Goal: Check status: Check status

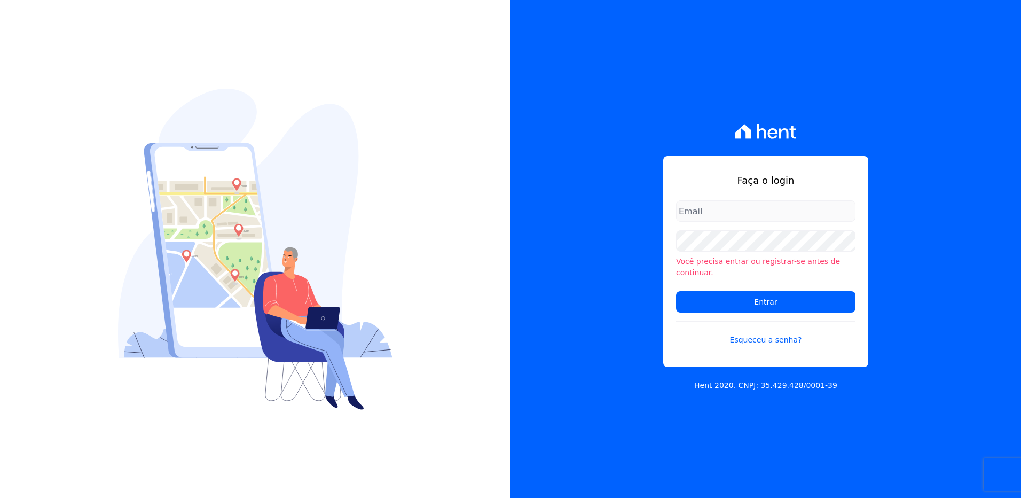
click at [767, 216] on input "email" at bounding box center [765, 210] width 179 height 21
type input "nerissa.farias@e-arke.com"
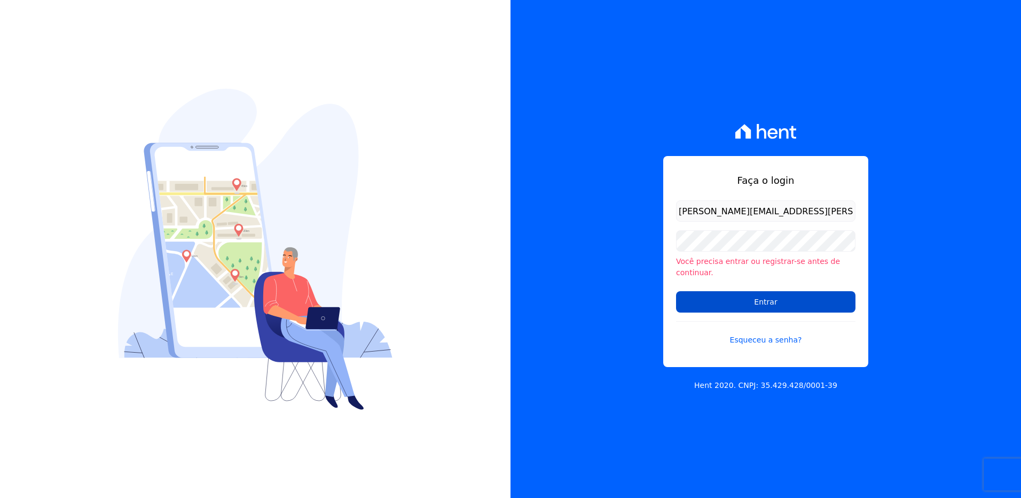
click at [757, 296] on input "Entrar" at bounding box center [765, 301] width 179 height 21
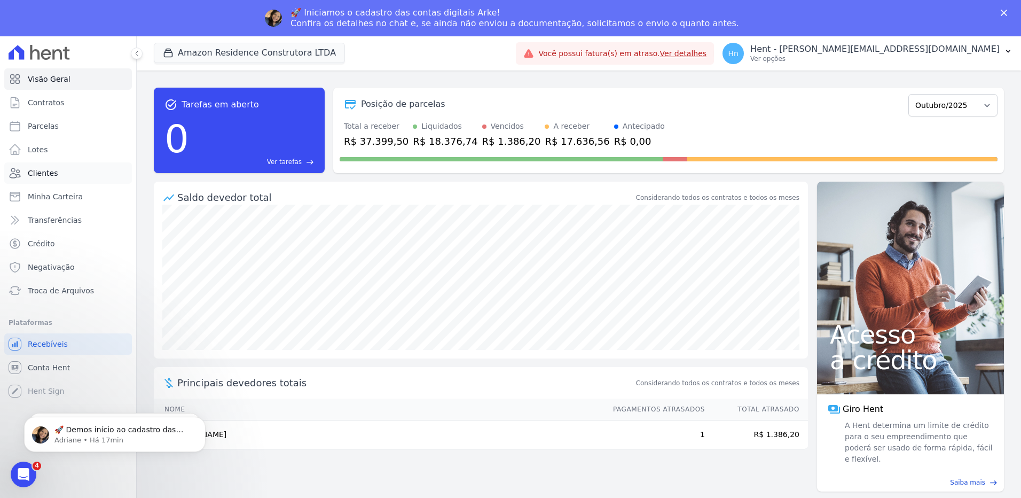
click at [35, 173] on span "Clientes" at bounding box center [43, 173] width 30 height 11
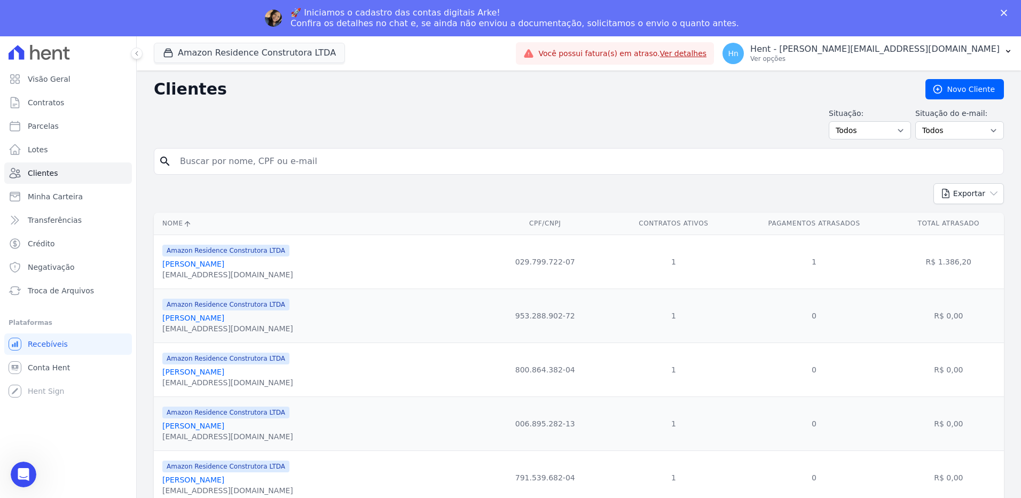
click at [242, 159] on input "search" at bounding box center [587, 161] width 826 height 21
paste input "Adriana Silva De Farias"
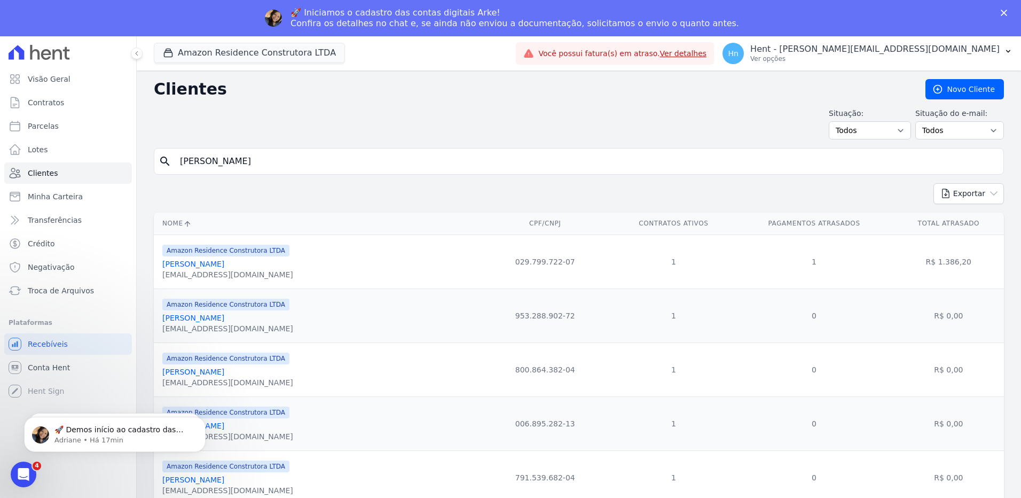
type input "Adriana Silva De Farias"
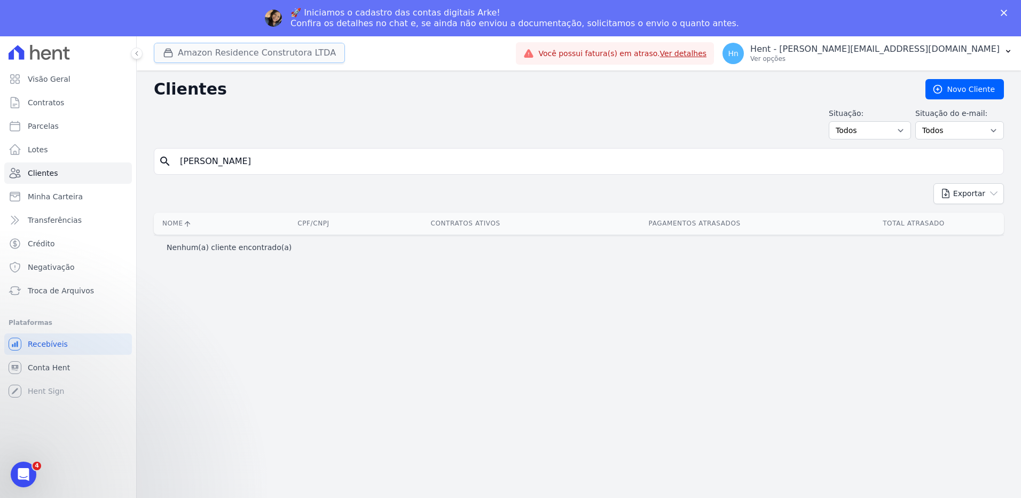
click at [234, 57] on button "Amazon Residence Construtora LTDA" at bounding box center [249, 53] width 191 height 20
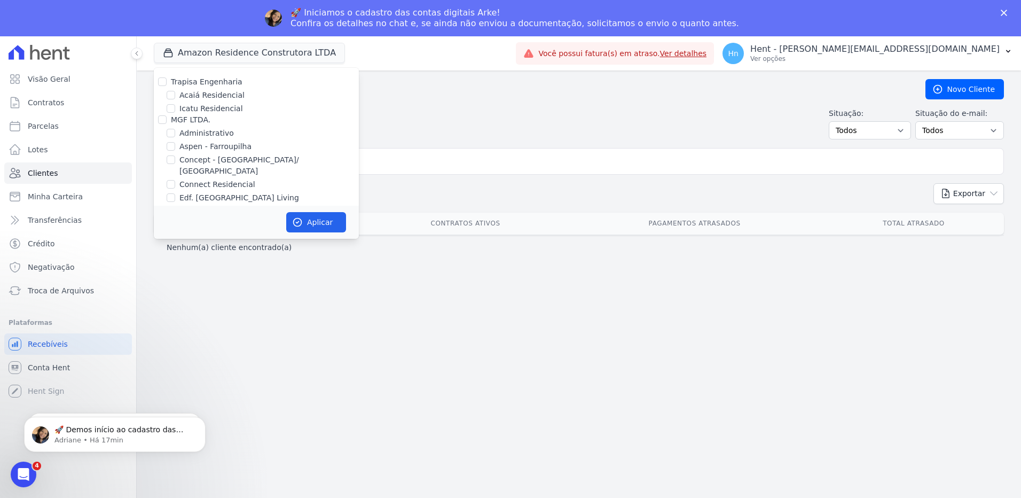
scroll to position [3488, 0]
click at [169, 222] on input "Mugango - Viva Iguaçu" at bounding box center [171, 226] width 9 height 9
checkbox input "true"
click at [164, 86] on input "Amazon Residence Construtora LTDA" at bounding box center [162, 90] width 9 height 9
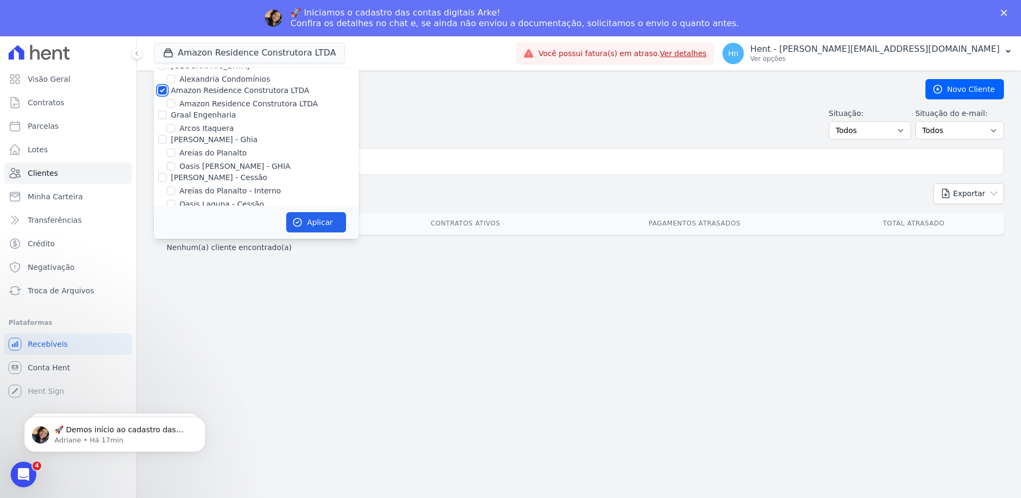
checkbox input "false"
click at [310, 223] on button "Aplicar" at bounding box center [316, 222] width 60 height 20
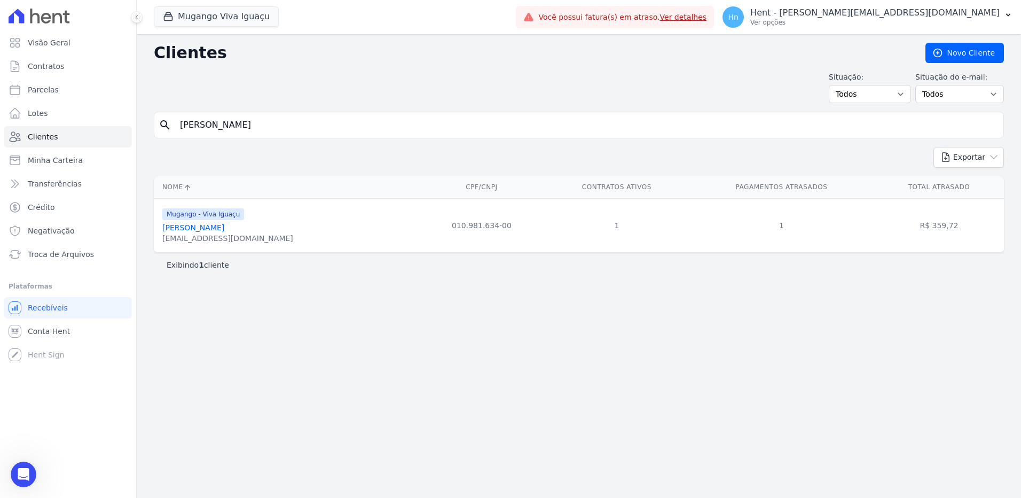
scroll to position [0, 0]
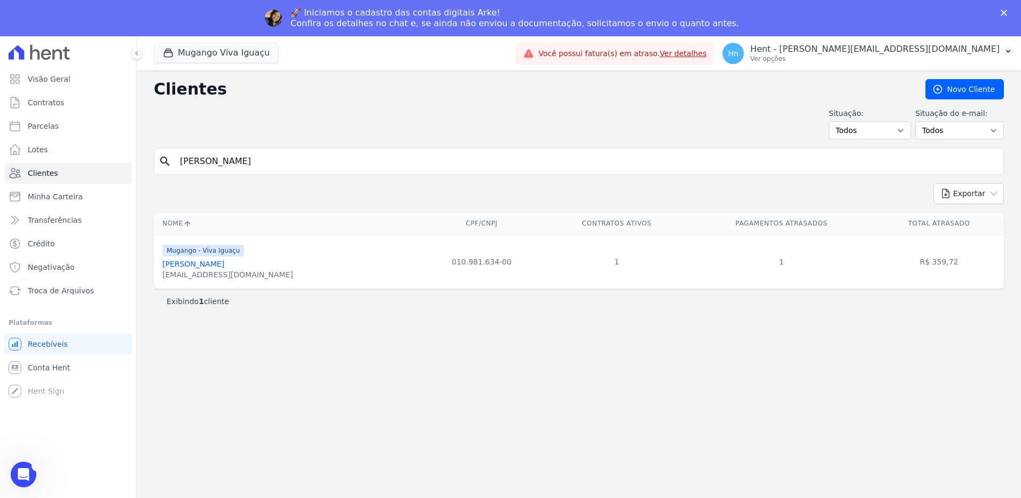
click at [197, 264] on link "Adriana Silva De Farias" at bounding box center [193, 264] width 62 height 9
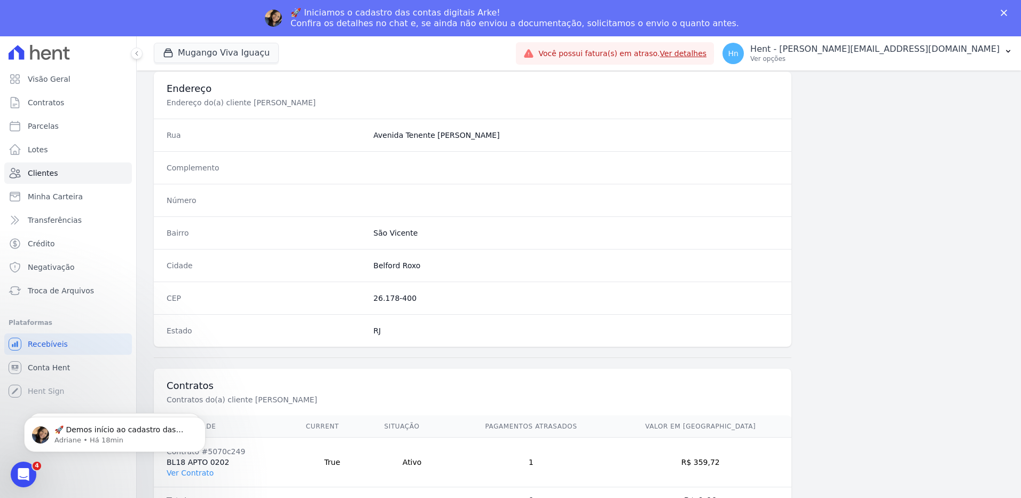
scroll to position [501, 0]
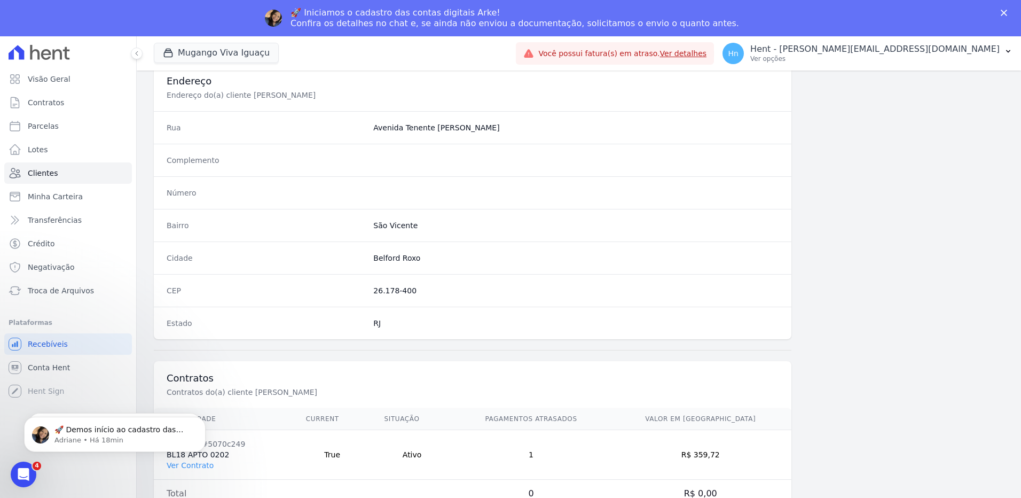
click at [194, 465] on html "🚀 Demos início ao cadastro das Contas Digitais Arke! Iniciamos a abertura para …" at bounding box center [115, 431] width 214 height 75
click at [192, 465] on html "🚀 Demos início ao cadastro das Contas Digitais Arke! Iniciamos a abertura para …" at bounding box center [115, 431] width 214 height 75
click at [191, 466] on html "🚀 Demos início ao cadastro das Contas Digitais Arke! Iniciamos a abertura para …" at bounding box center [115, 431] width 214 height 75
click at [205, 422] on icon "Dismiss notification" at bounding box center [203, 420] width 6 height 6
click at [200, 421] on icon "Dismiss notification" at bounding box center [203, 420] width 6 height 6
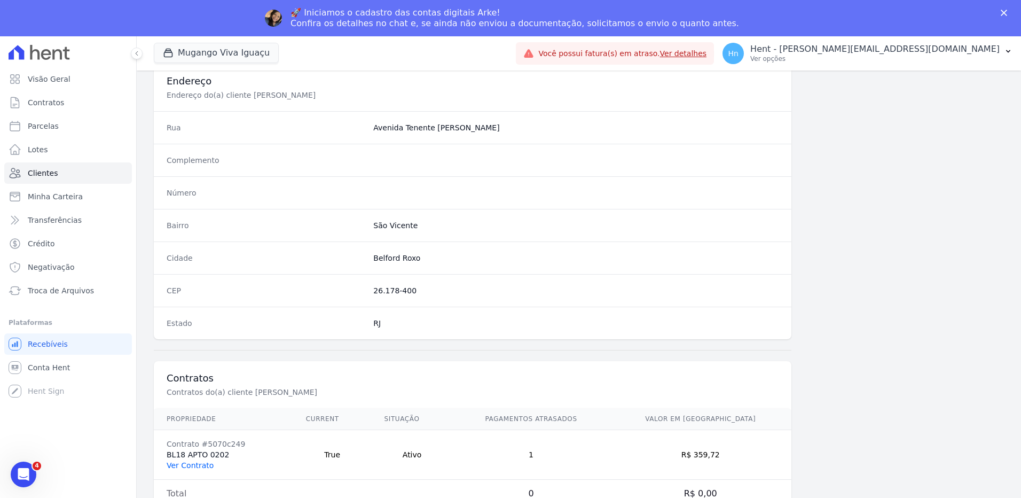
click at [191, 463] on link "Ver Contrato" at bounding box center [190, 465] width 47 height 9
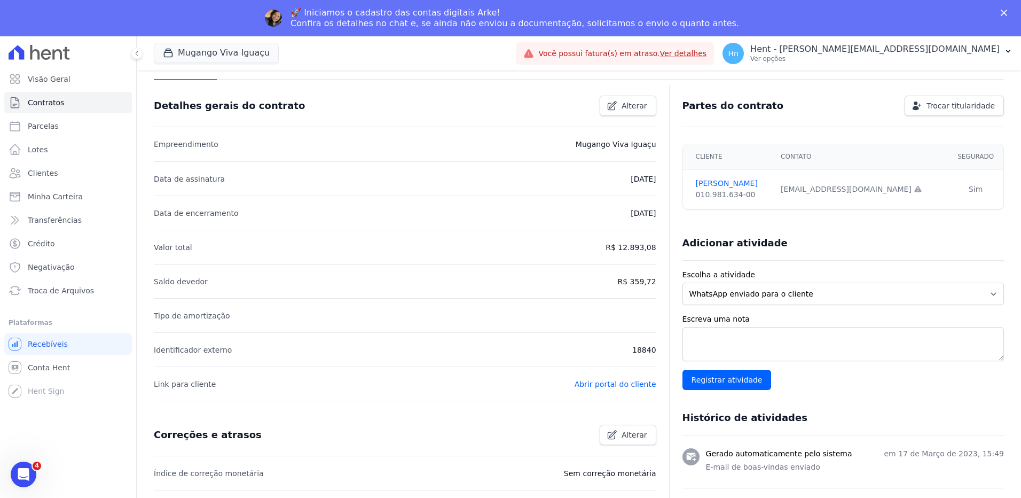
scroll to position [107, 0]
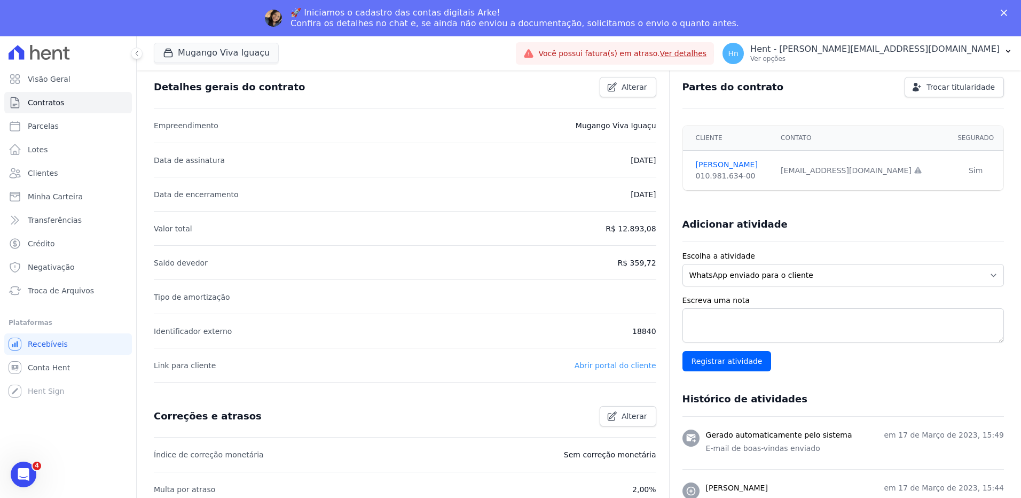
click at [604, 364] on link "Abrir portal do cliente" at bounding box center [616, 365] width 82 height 9
click at [50, 104] on span "Contratos" at bounding box center [46, 102] width 36 height 11
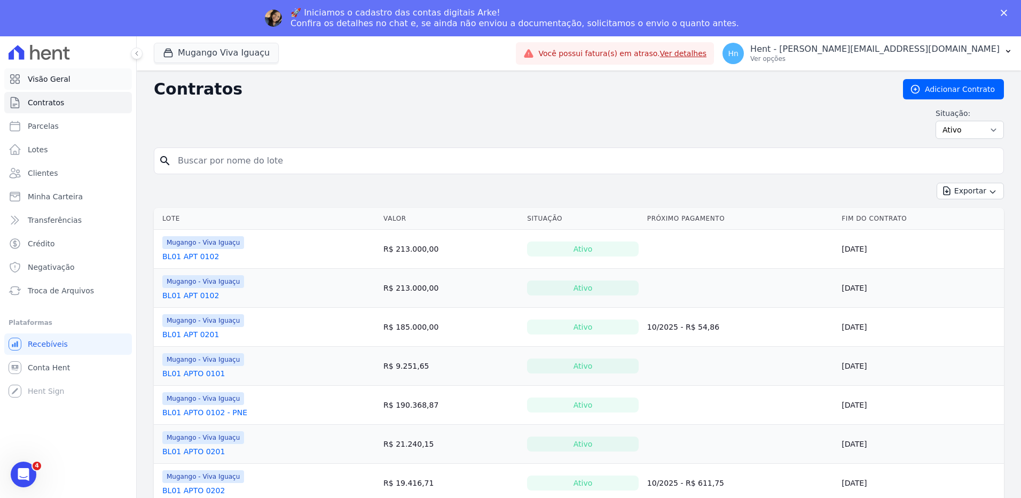
click at [54, 79] on span "Visão Geral" at bounding box center [49, 79] width 43 height 11
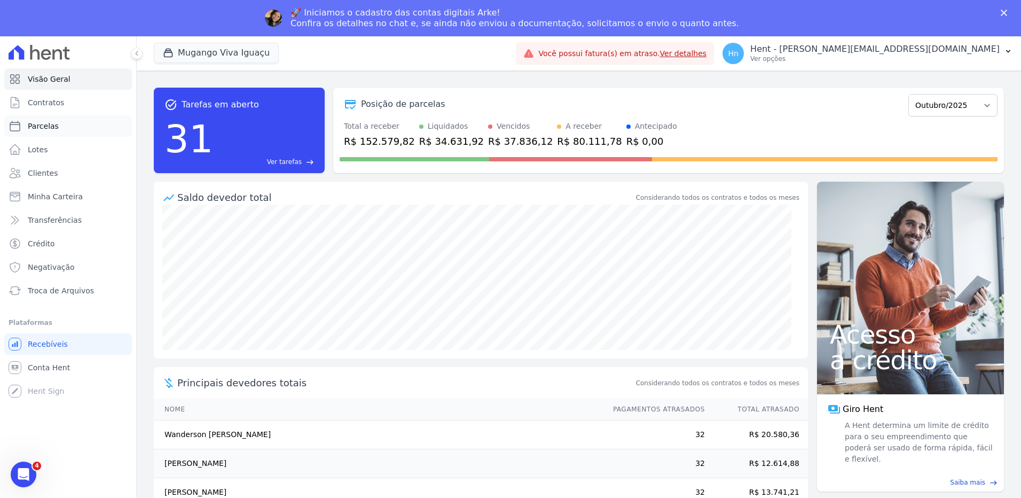
click at [50, 130] on span "Parcelas" at bounding box center [43, 126] width 31 height 11
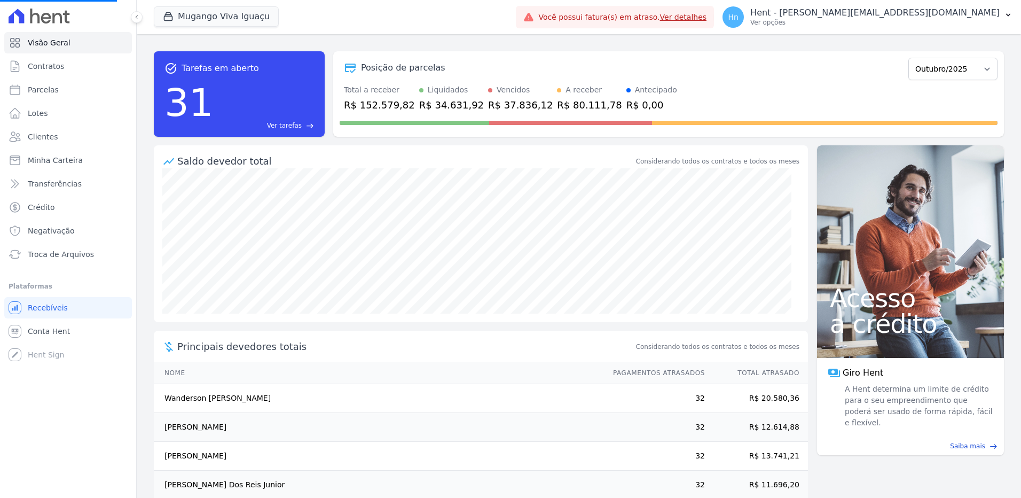
select select
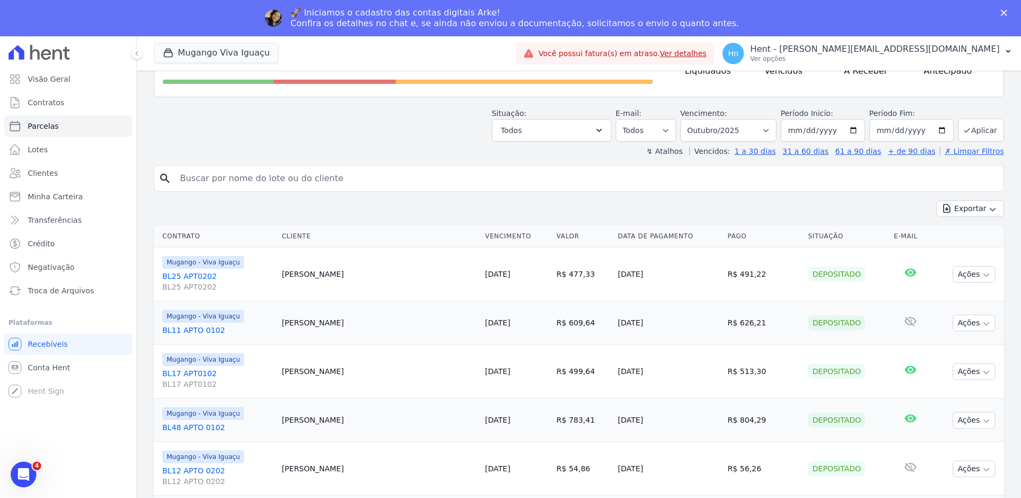
scroll to position [53, 0]
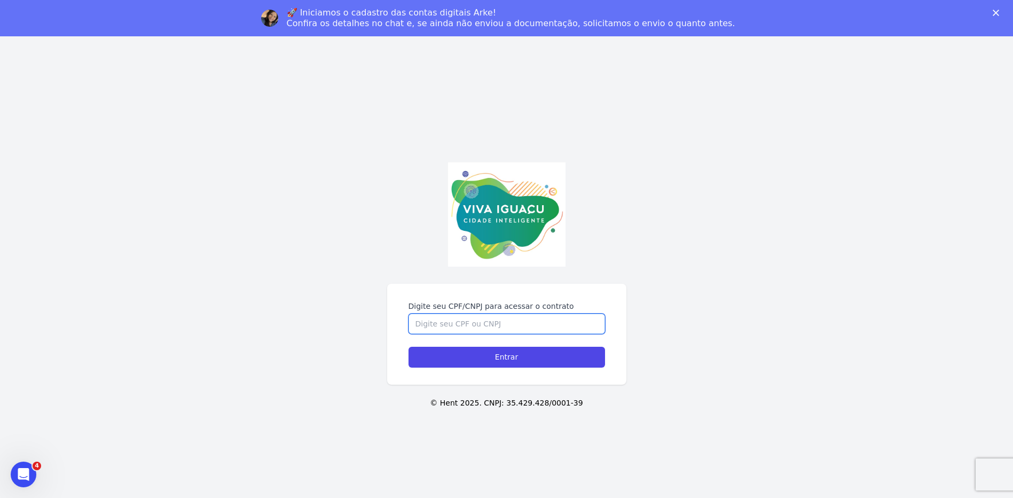
drag, startPoint x: 520, startPoint y: 327, endPoint x: 520, endPoint y: 319, distance: 8.0
click at [520, 327] on input "Digite seu CPF/CNPJ para acessar o contrato" at bounding box center [507, 323] width 197 height 20
paste input "1098163400"
type input "01098163400"
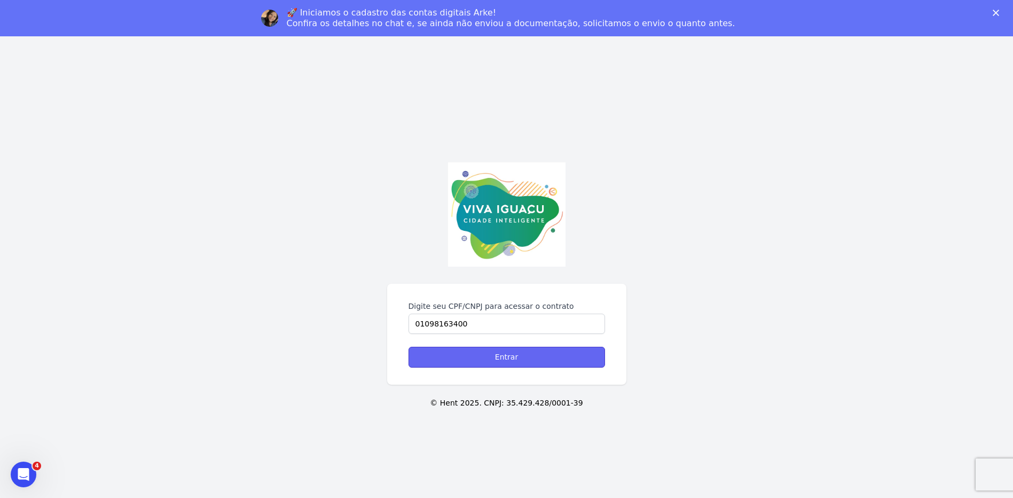
click at [499, 362] on input "Entrar" at bounding box center [507, 357] width 197 height 21
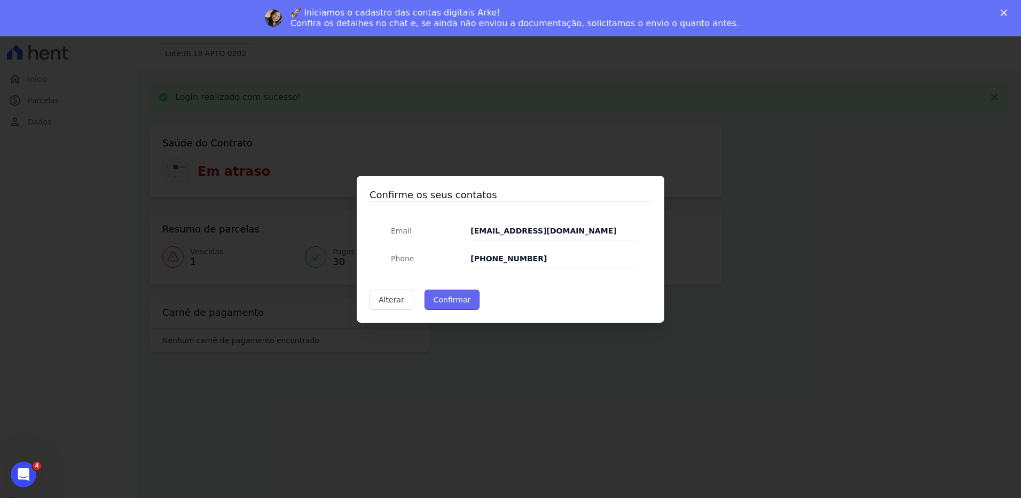
click at [431, 297] on button "Confirmar" at bounding box center [453, 299] width 56 height 20
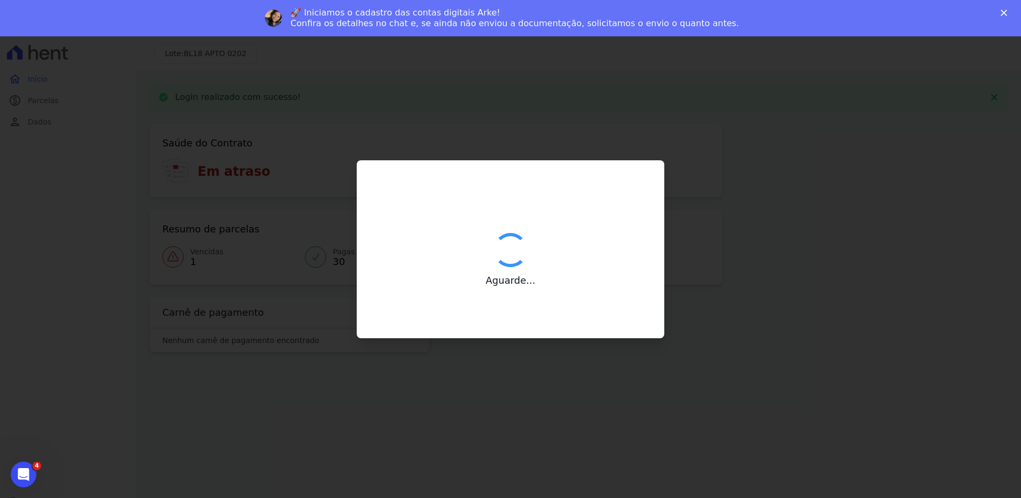
type input "Contatos confirmados com sucesso."
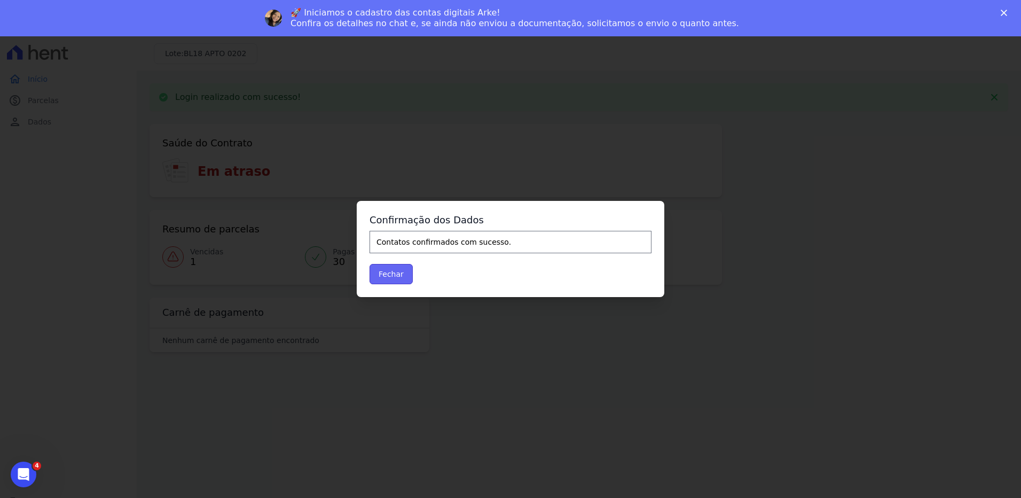
click at [390, 274] on button "Fechar" at bounding box center [391, 274] width 43 height 20
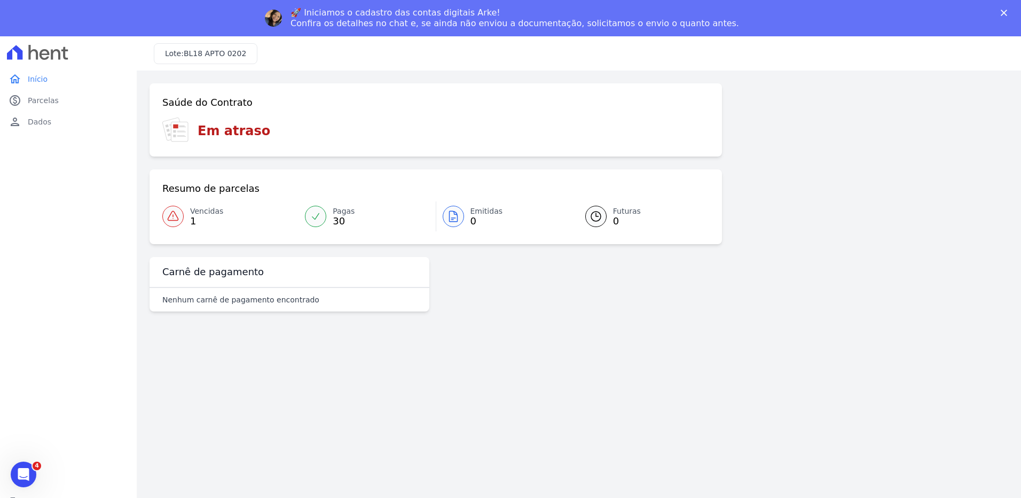
click at [196, 213] on span "Vencidas" at bounding box center [206, 211] width 33 height 11
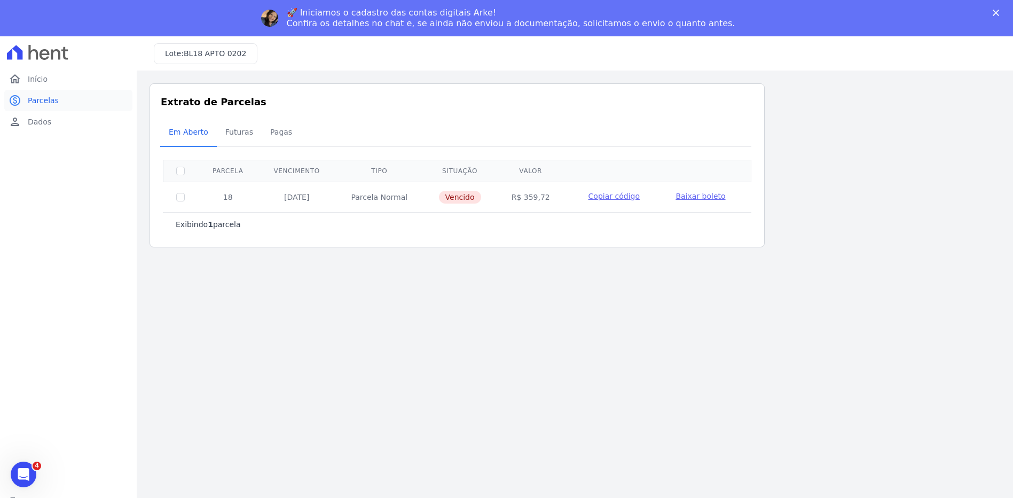
click at [37, 100] on span "Parcelas" at bounding box center [43, 100] width 31 height 11
click at [44, 123] on span "Dados" at bounding box center [39, 121] width 23 height 11
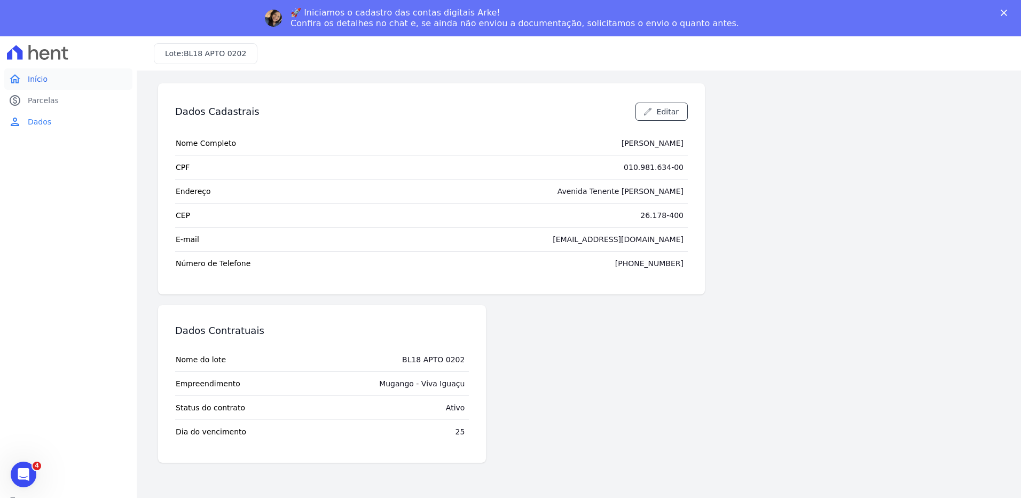
click at [37, 75] on span "Início" at bounding box center [38, 79] width 20 height 11
